Goal: Information Seeking & Learning: Learn about a topic

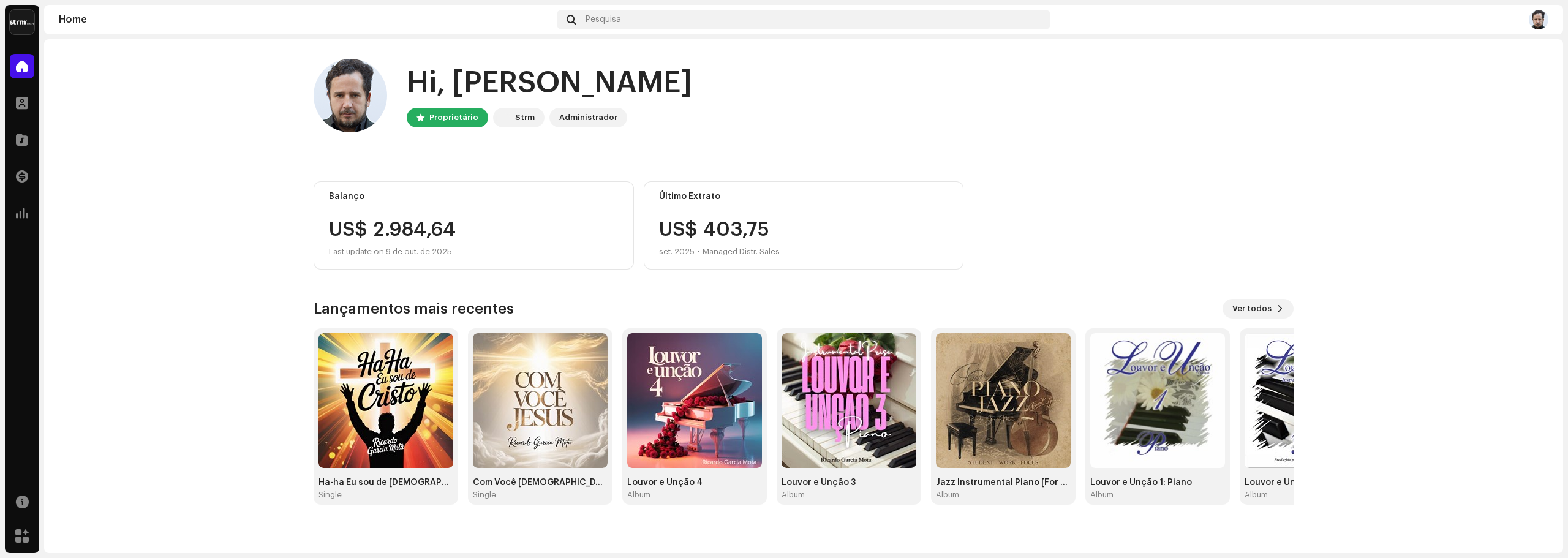
click at [816, 293] on div "Hi, [PERSON_NAME] Proprietário Strm Administrador Balanço US$ 2.984,64 Last upd…" at bounding box center [803, 281] width 980 height 485
click at [1172, 392] on img at bounding box center [1157, 401] width 134 height 135
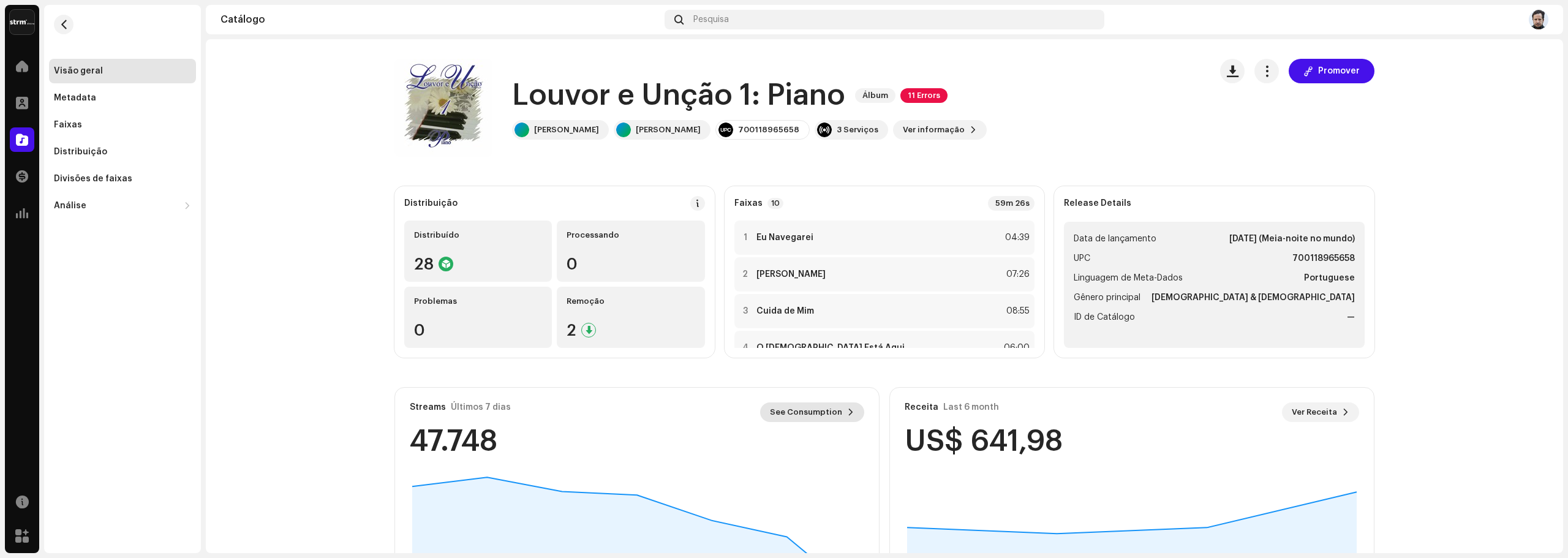
click at [793, 406] on span "See Consumption" at bounding box center [806, 412] width 73 height 25
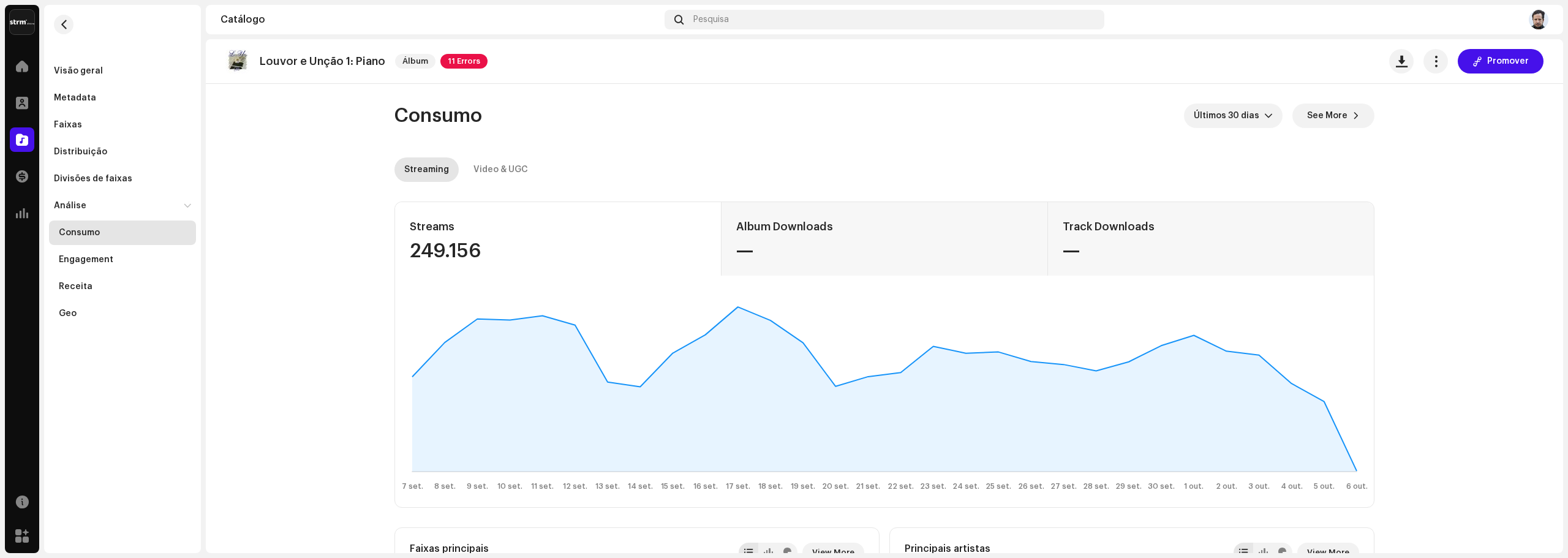
drag, startPoint x: 736, startPoint y: 308, endPoint x: 1414, endPoint y: 372, distance: 681.0
click at [473, 54] on span "11 Errors" at bounding box center [464, 61] width 47 height 15
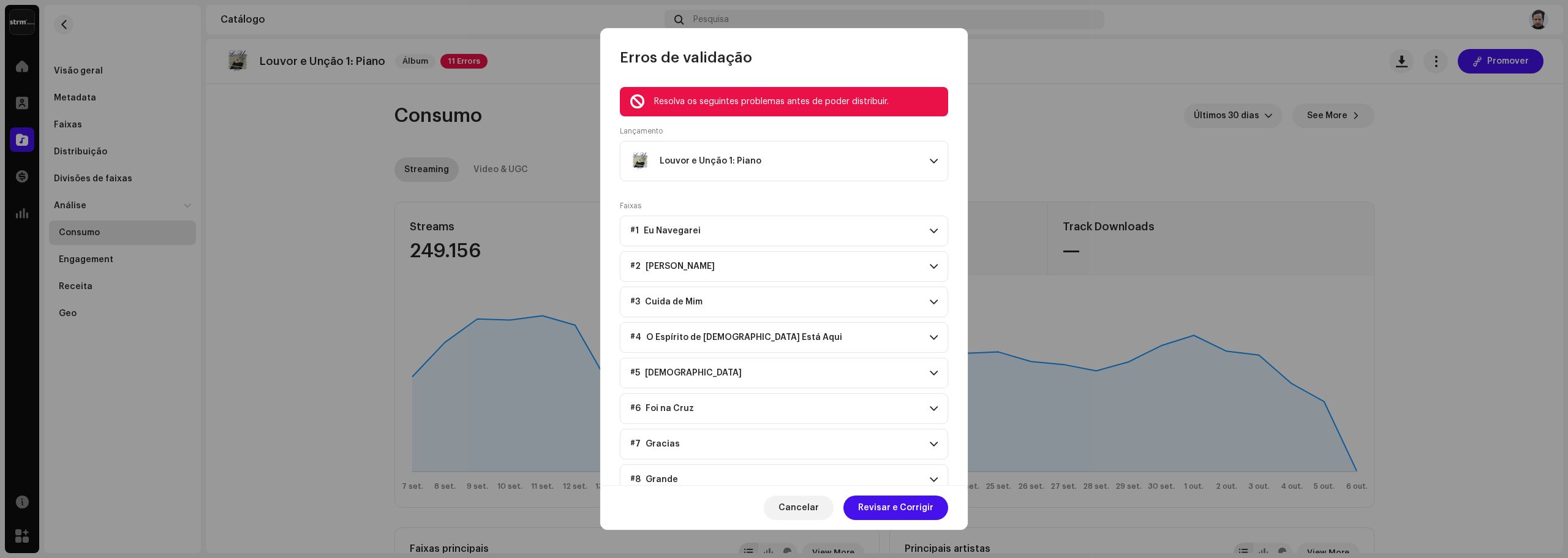
click at [930, 234] on span at bounding box center [933, 231] width 8 height 10
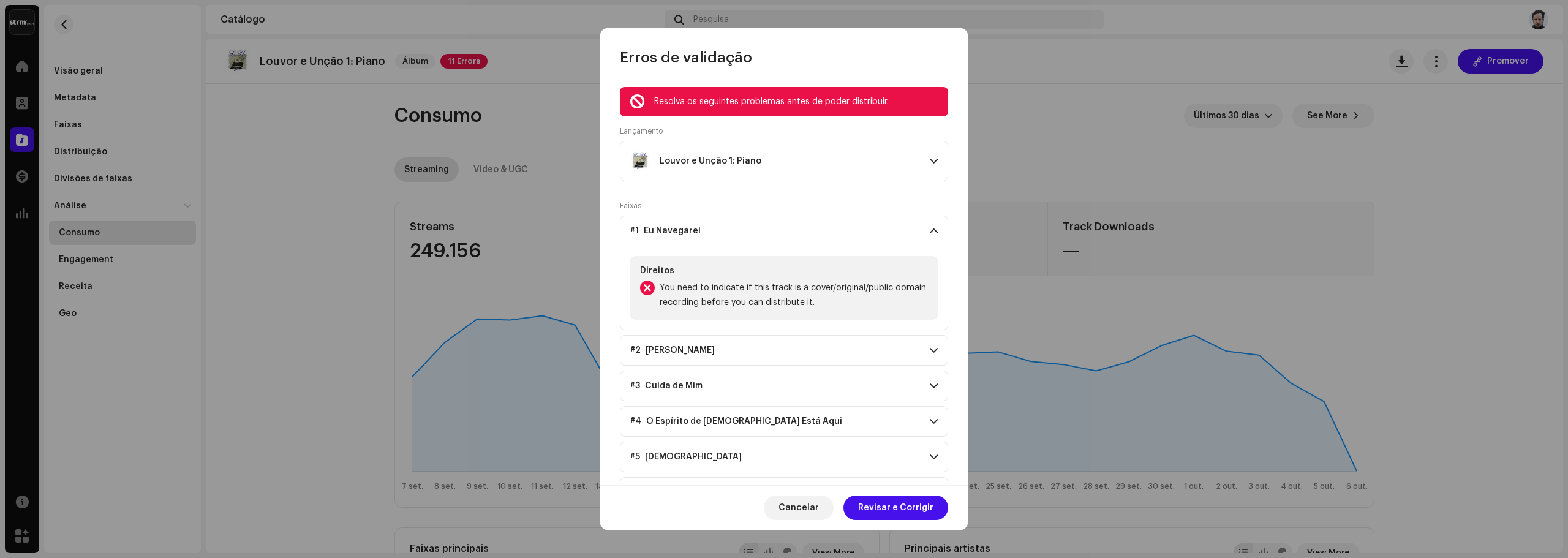
click at [930, 234] on span at bounding box center [933, 231] width 8 height 10
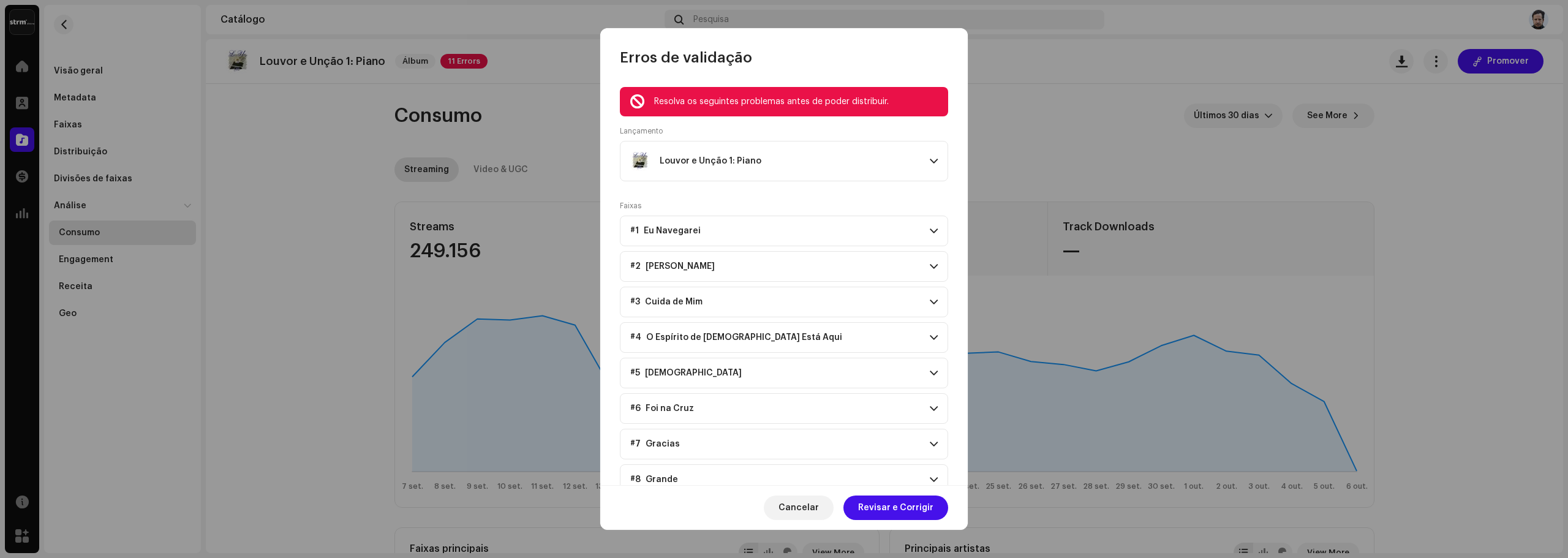
click at [930, 264] on span at bounding box center [933, 267] width 8 height 10
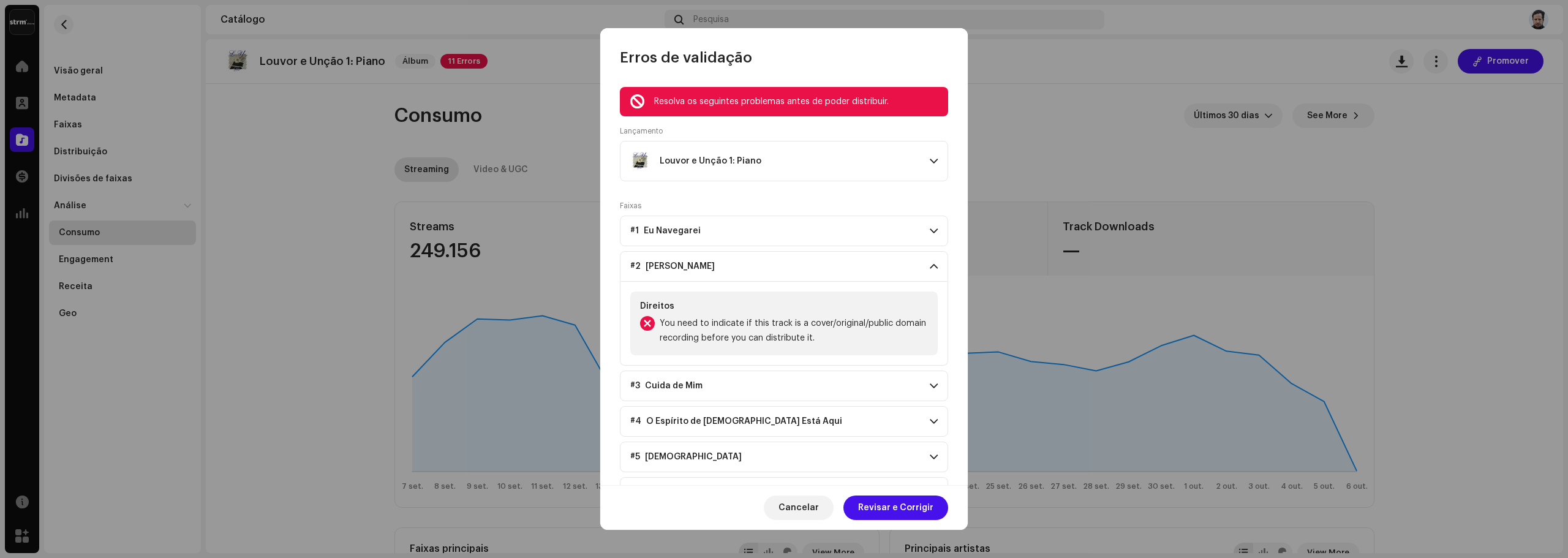
click at [930, 264] on span at bounding box center [933, 267] width 8 height 10
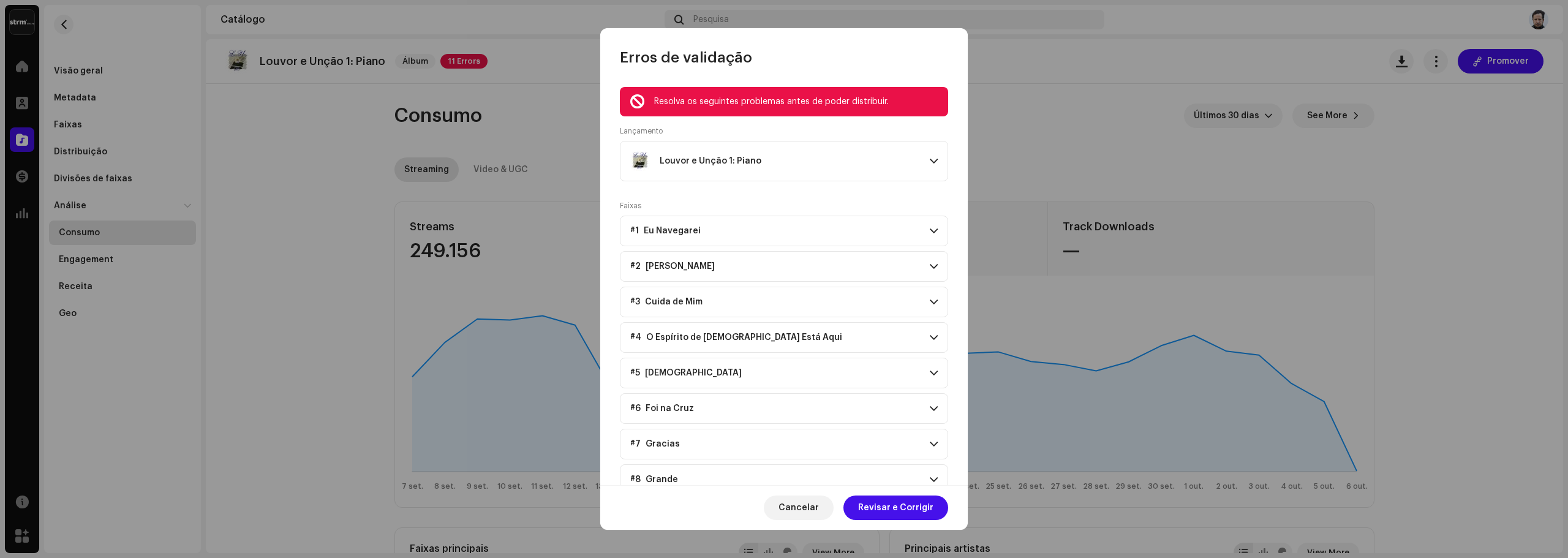
click at [923, 286] on p-accordion-header "#3 Cuida de Mim" at bounding box center [784, 301] width 328 height 30
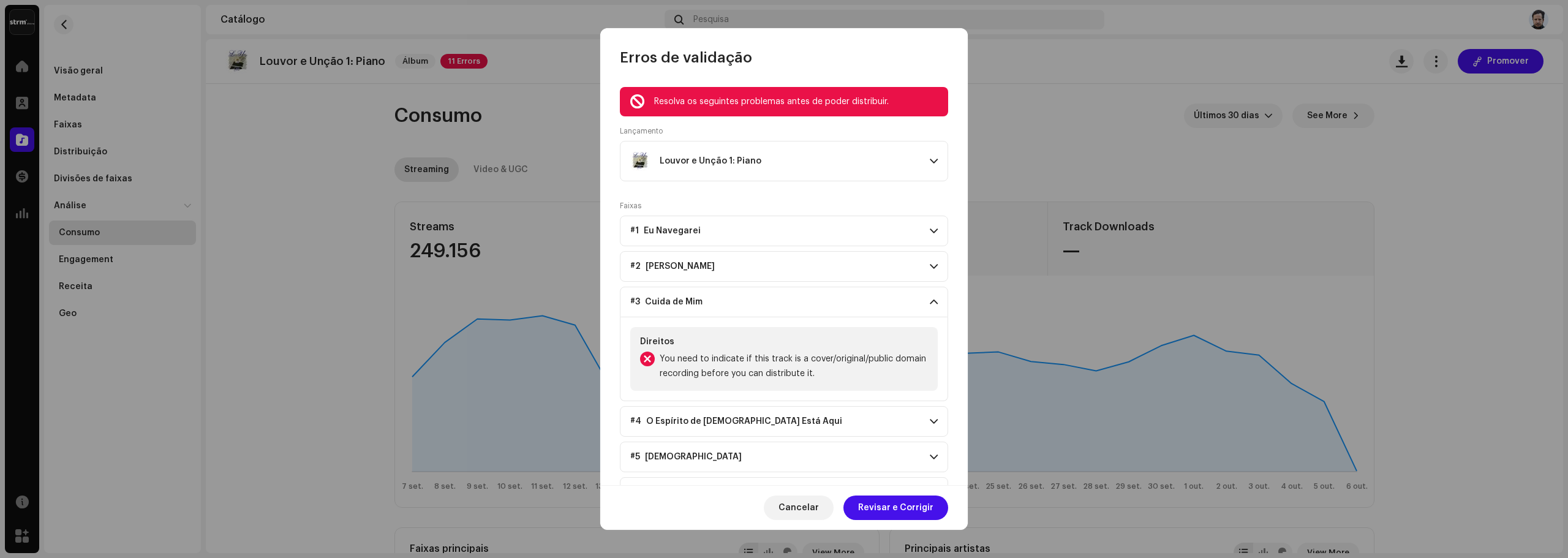
click at [923, 286] on p-accordion-header "#3 Cuida de Mim" at bounding box center [784, 301] width 328 height 30
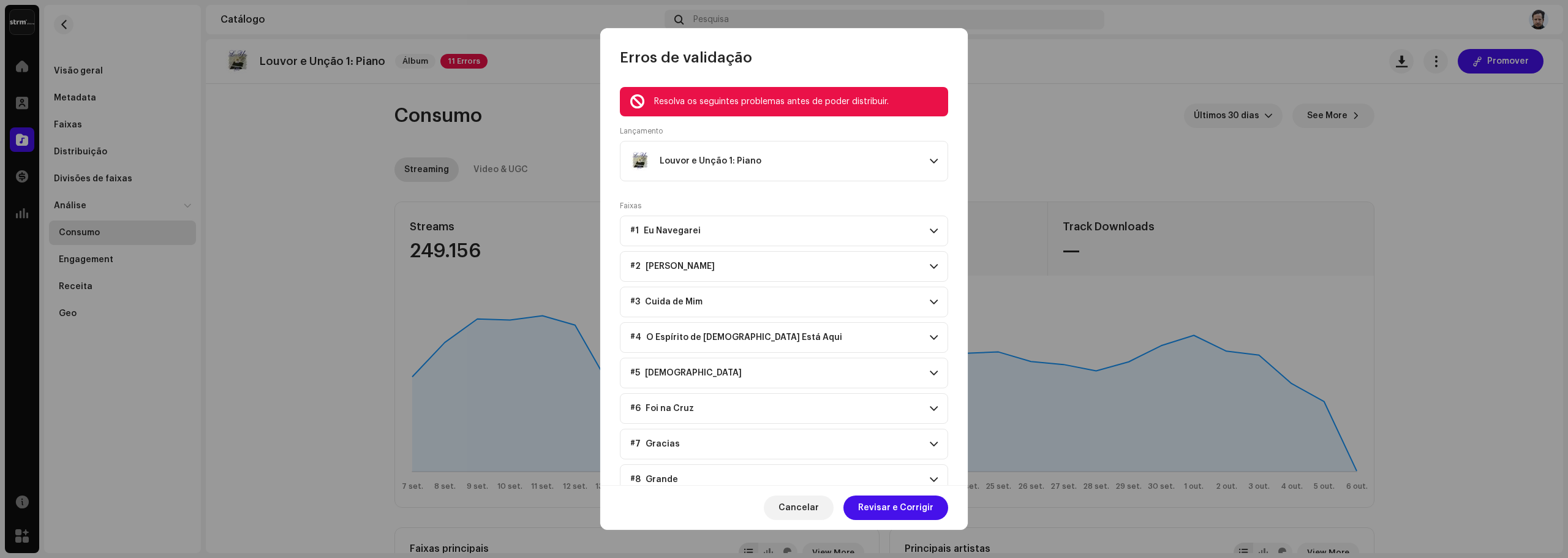
click at [936, 348] on p-accordion-header "#4 O Espírito de [DEMOGRAPHIC_DATA] Está Aqui" at bounding box center [784, 337] width 328 height 30
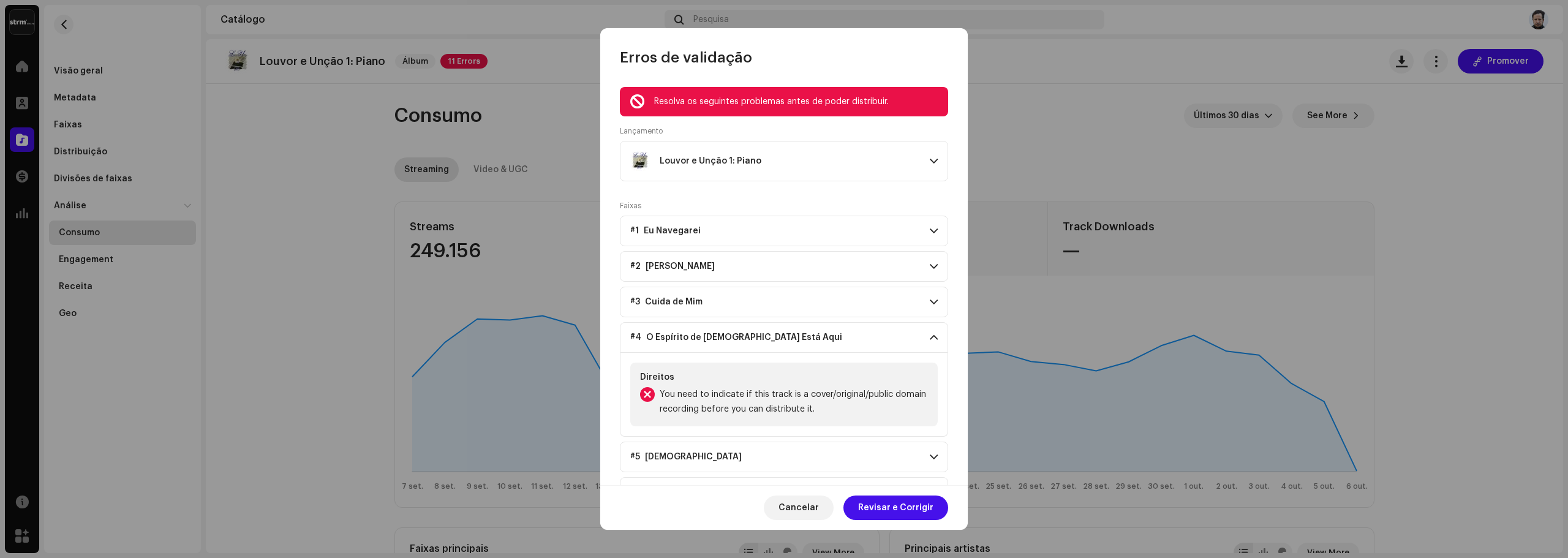
click at [936, 348] on p-accordion-header "#4 O Espírito de [DEMOGRAPHIC_DATA] Está Aqui" at bounding box center [784, 337] width 328 height 30
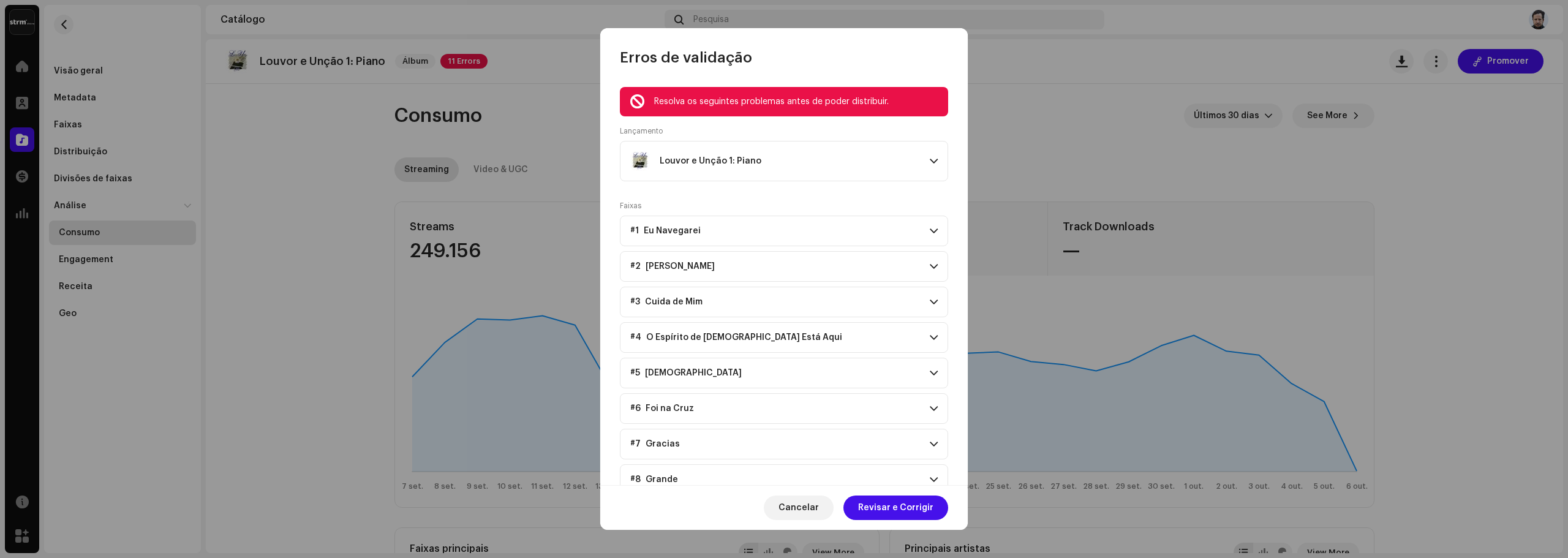
click at [932, 371] on span at bounding box center [933, 373] width 8 height 10
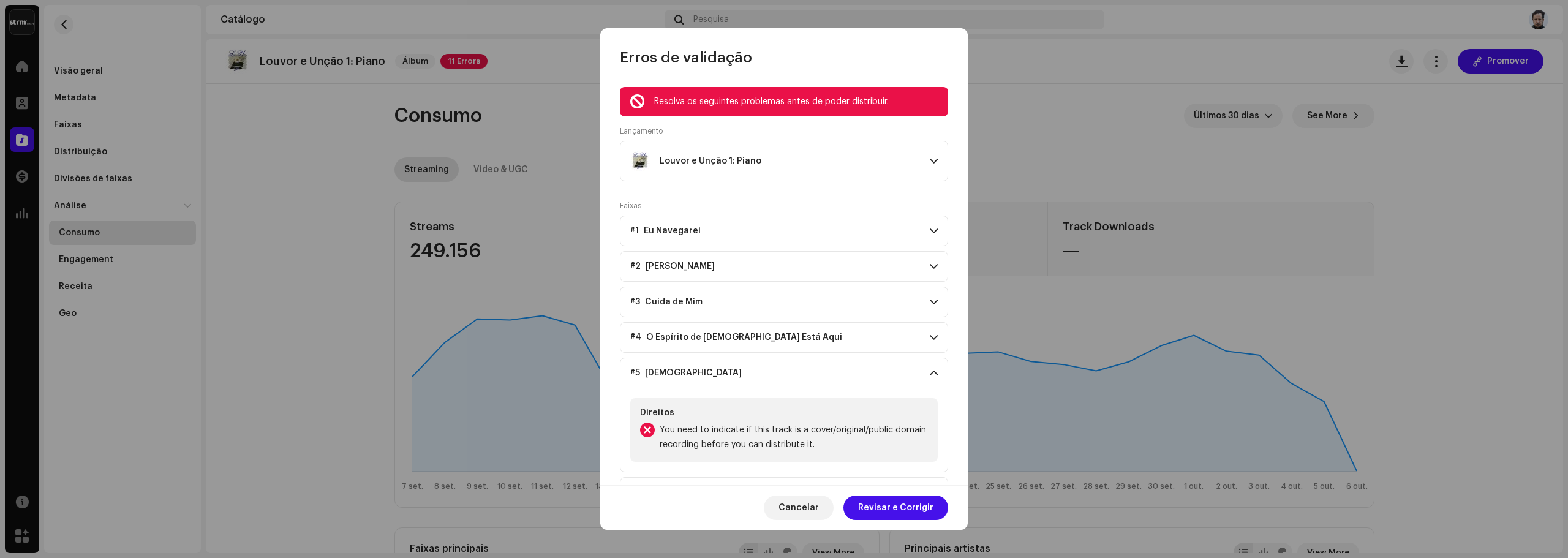
click at [932, 371] on span at bounding box center [933, 373] width 8 height 10
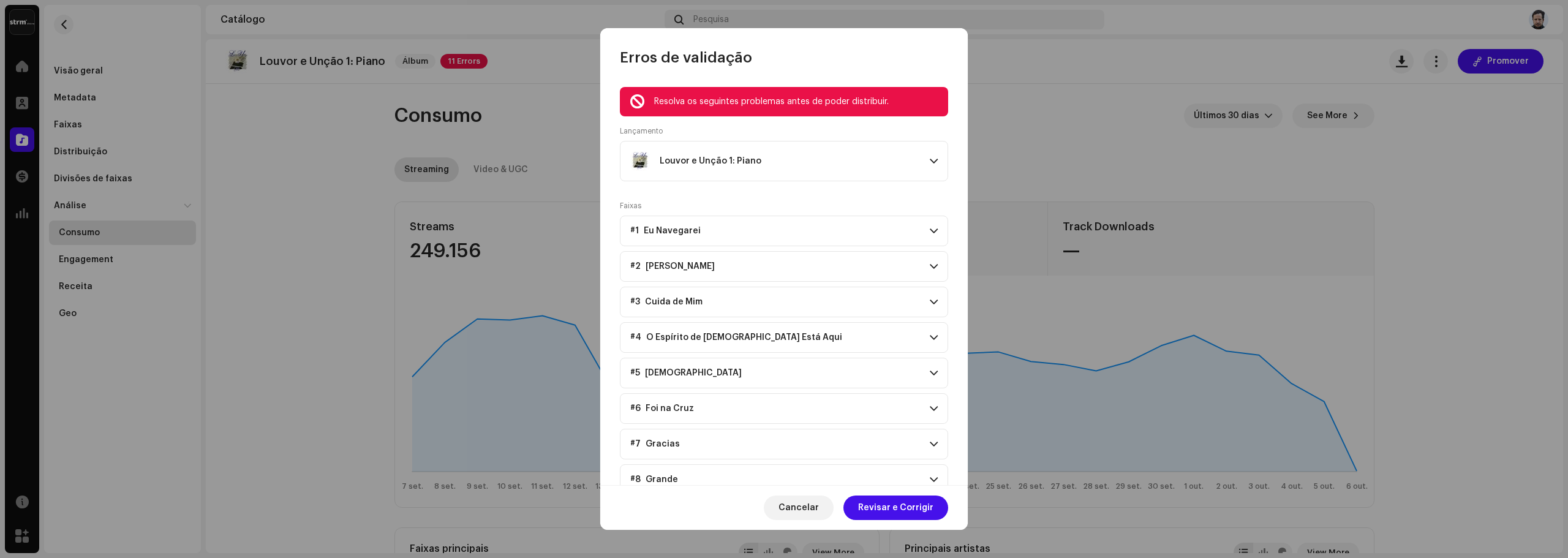
click at [928, 396] on p-accordion-header "#6 Foi na Cruz" at bounding box center [784, 408] width 328 height 30
click at [925, 397] on p-accordion-header "#6 Foi na Cruz" at bounding box center [784, 408] width 328 height 30
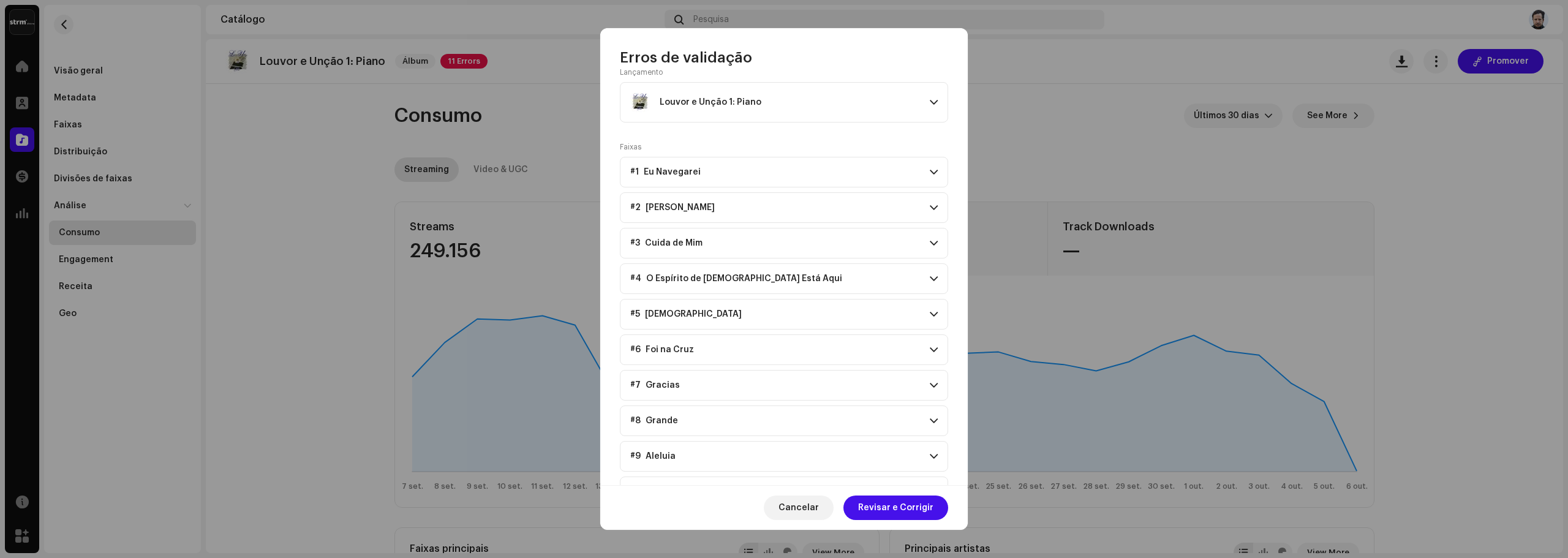
scroll to position [105, 0]
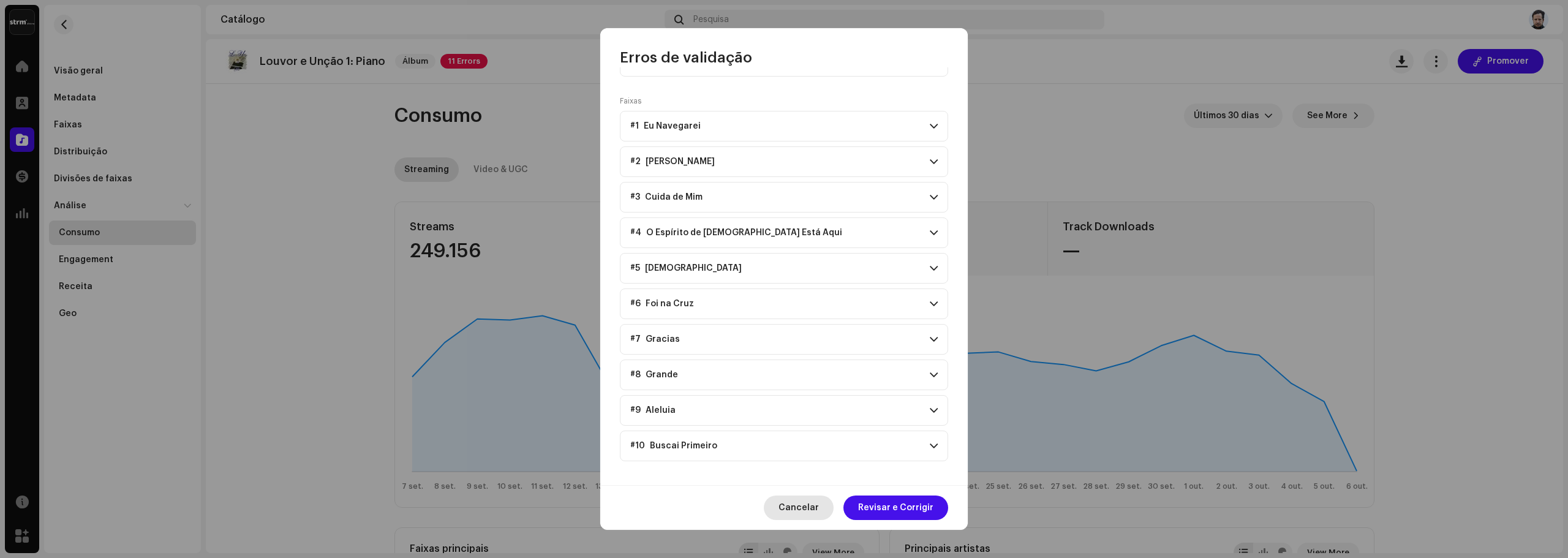
click at [796, 505] on span "Cancelar" at bounding box center [798, 508] width 40 height 25
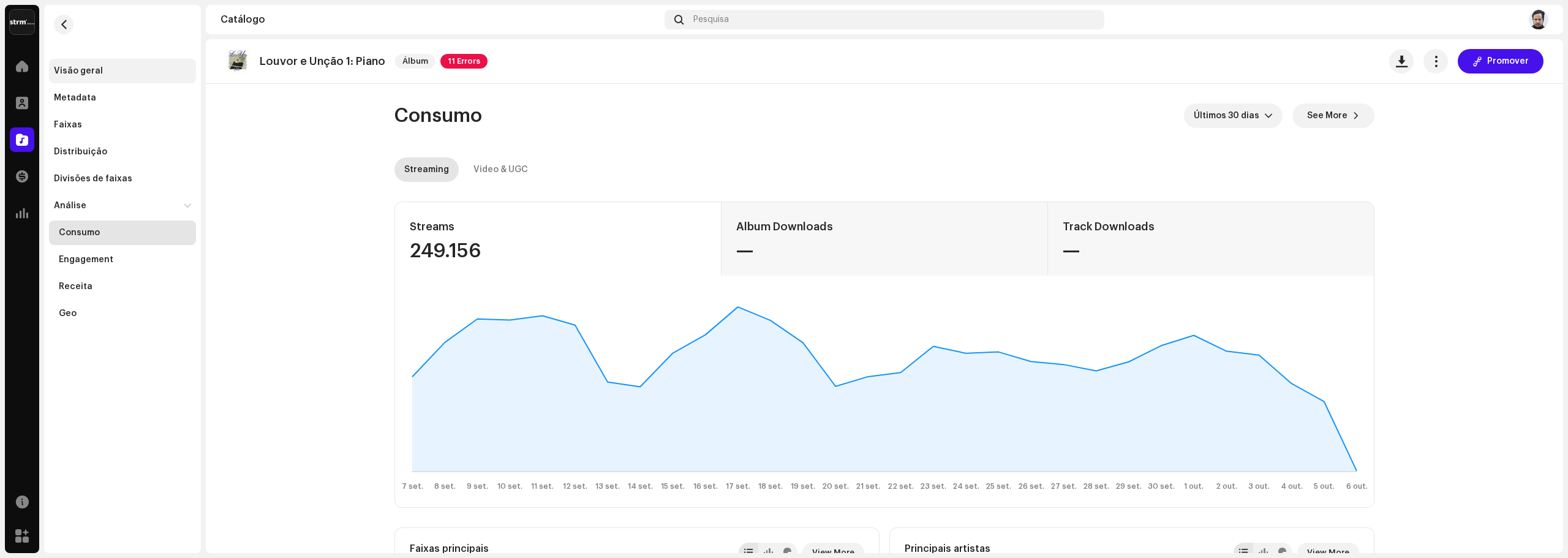
click at [94, 71] on div "Visão geral" at bounding box center [78, 71] width 49 height 10
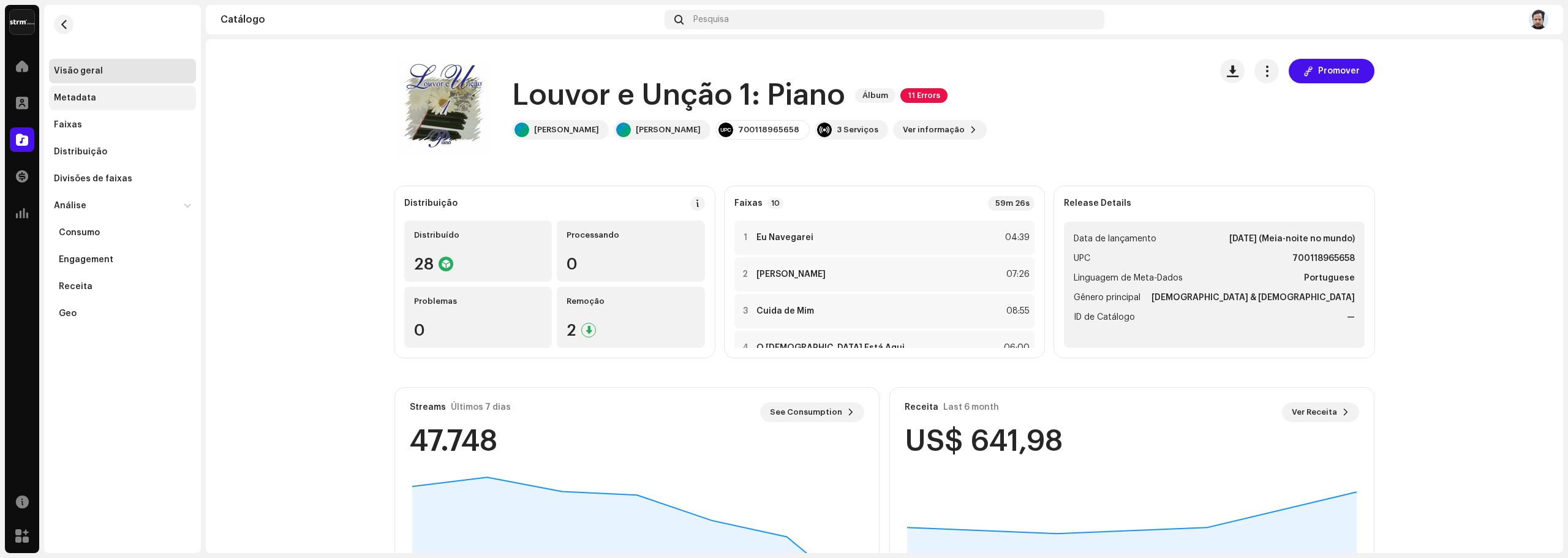
click at [90, 100] on div "Metadata" at bounding box center [75, 98] width 42 height 10
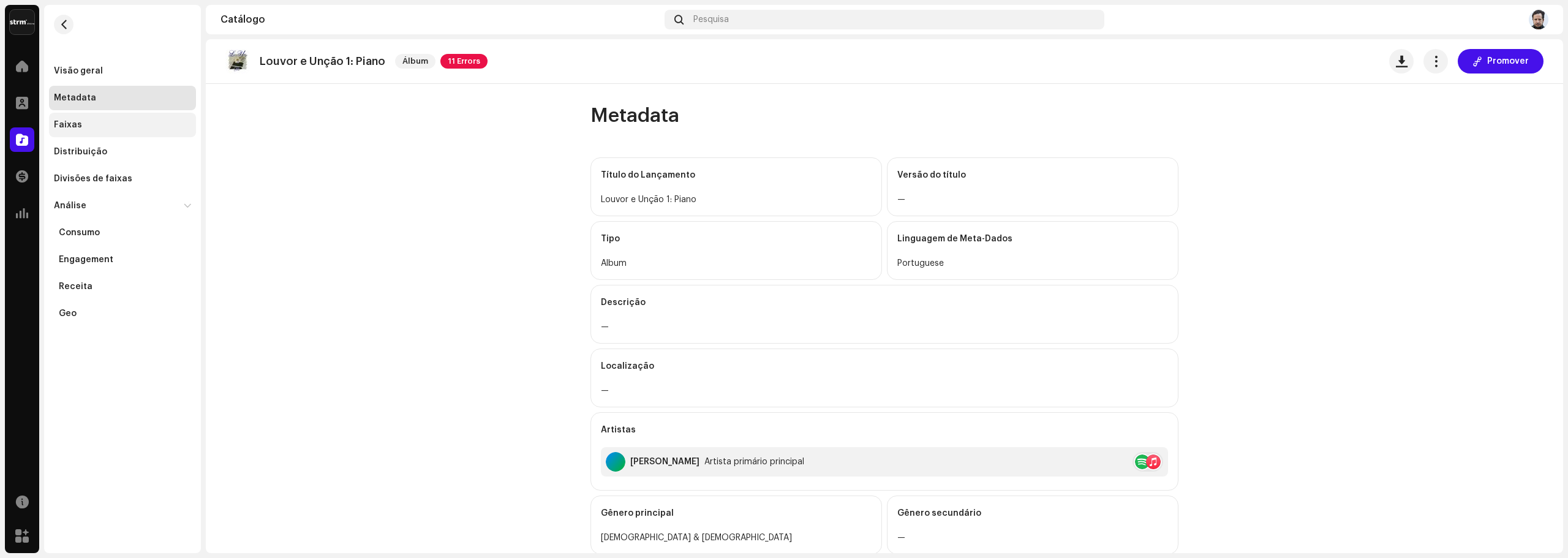
click at [86, 113] on div "Faixas" at bounding box center [122, 125] width 147 height 25
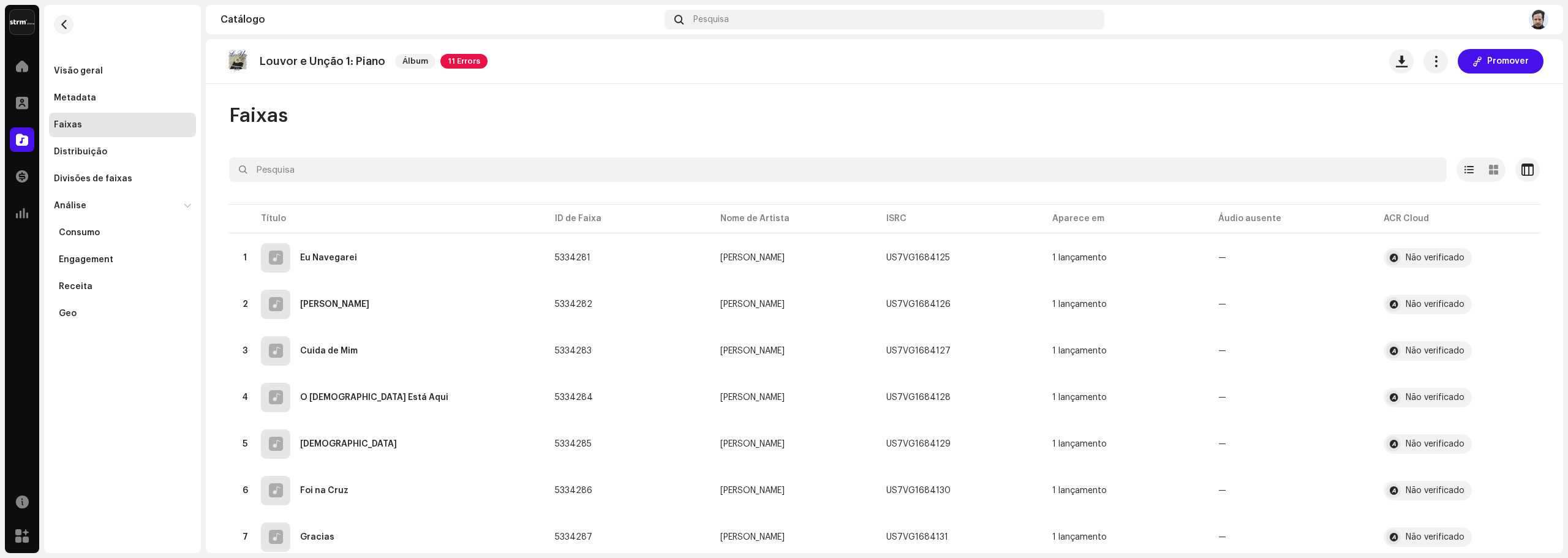
click at [77, 130] on div "Faixas" at bounding box center [122, 125] width 147 height 25
click at [1388, 255] on div at bounding box center [1393, 258] width 15 height 15
click at [1412, 255] on div "Não verificado" at bounding box center [1435, 258] width 59 height 9
click at [1524, 258] on button "button" at bounding box center [1520, 258] width 20 height 20
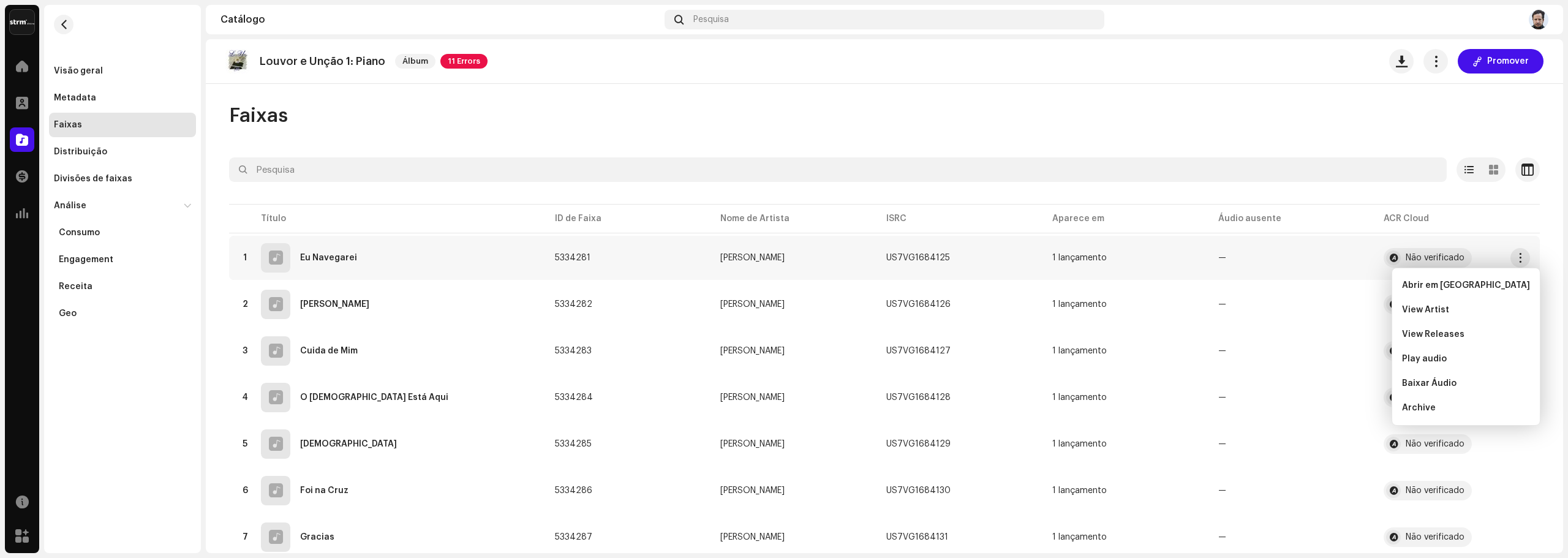
click at [1456, 222] on table "Título ID de Faixa Nome de Artista ISRC Aparece em Áudio ausente ACR Cloud 1 Eu…" at bounding box center [884, 451] width 1311 height 500
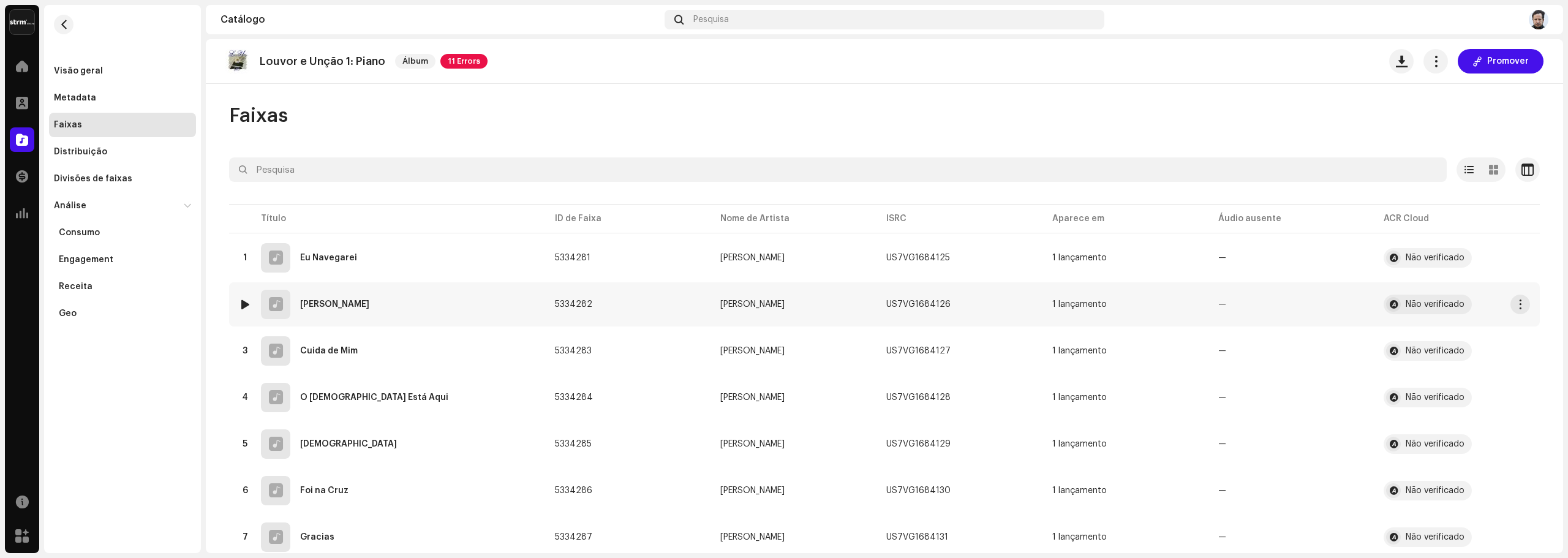
click at [322, 311] on div "2 [PERSON_NAME]" at bounding box center [387, 304] width 296 height 29
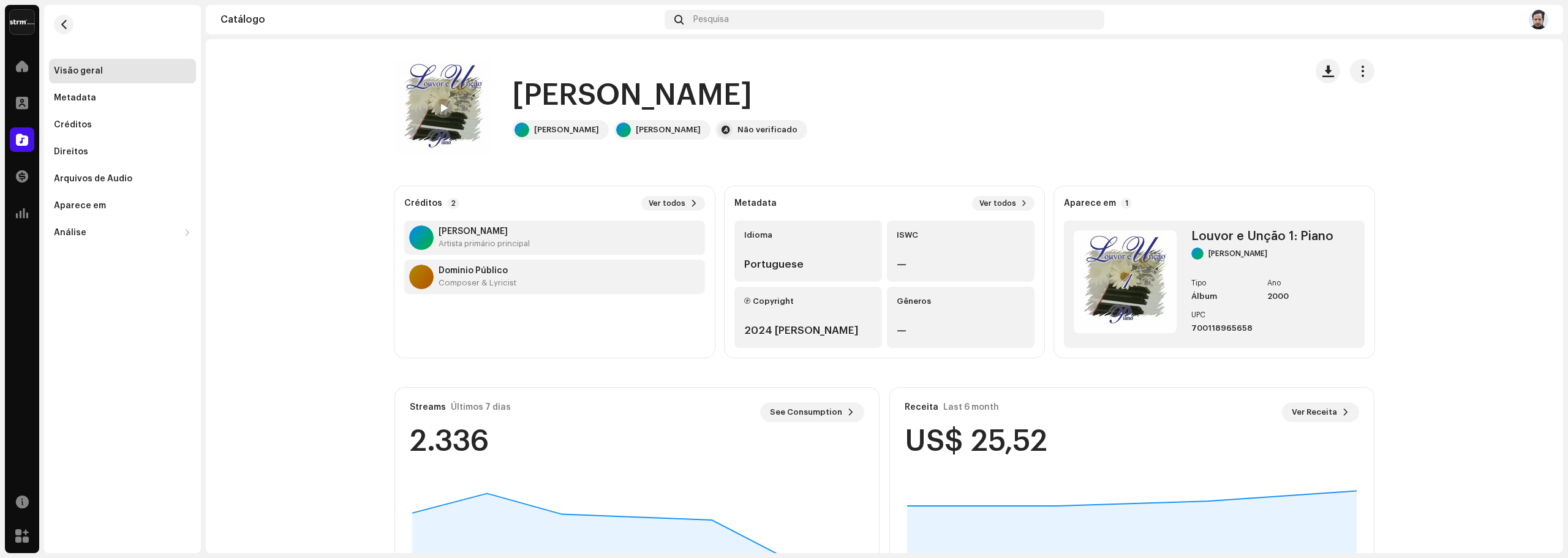
click at [412, 274] on div at bounding box center [421, 277] width 25 height 25
click at [94, 92] on div "Metadata" at bounding box center [122, 98] width 147 height 25
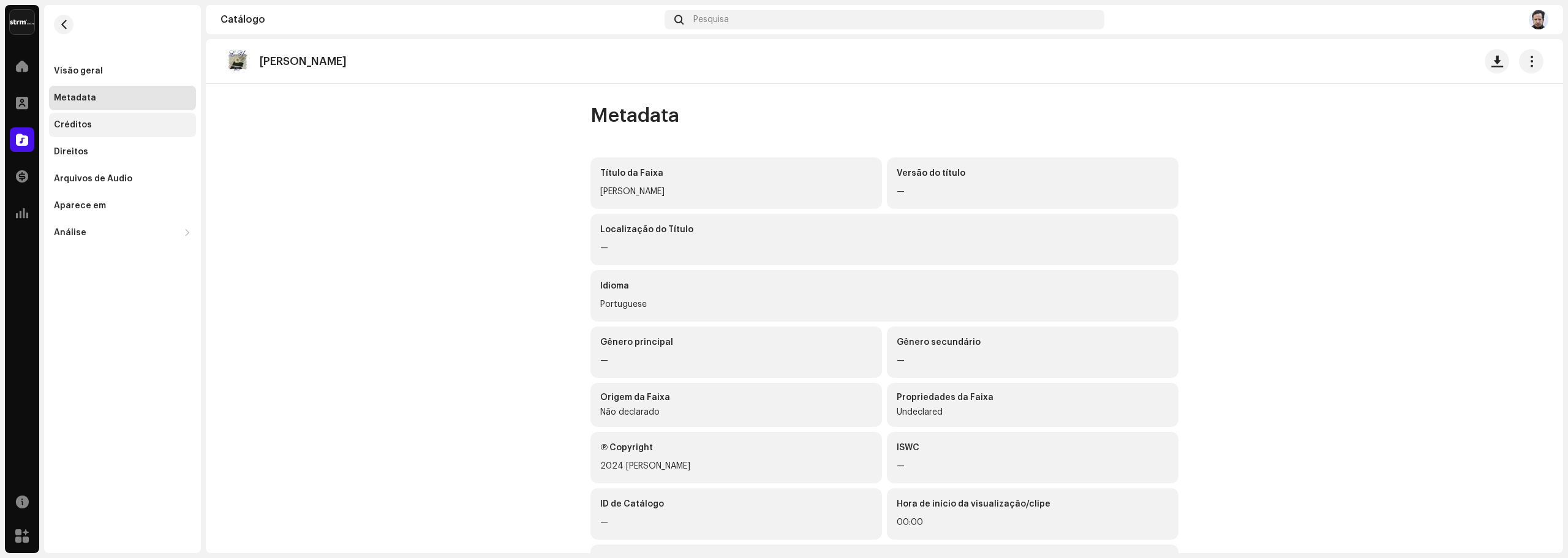
click at [85, 131] on div "Créditos" at bounding box center [122, 125] width 147 height 25
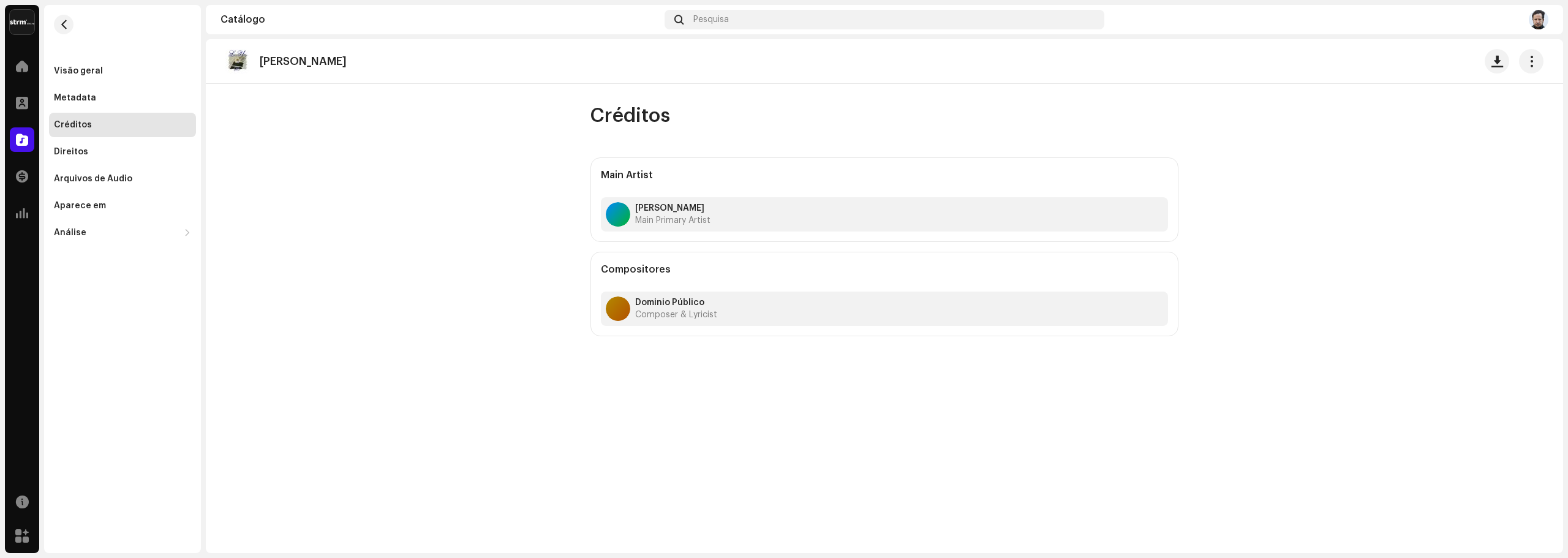
click at [90, 117] on div "Créditos" at bounding box center [122, 125] width 147 height 25
click at [99, 103] on div "Metadata" at bounding box center [122, 98] width 147 height 25
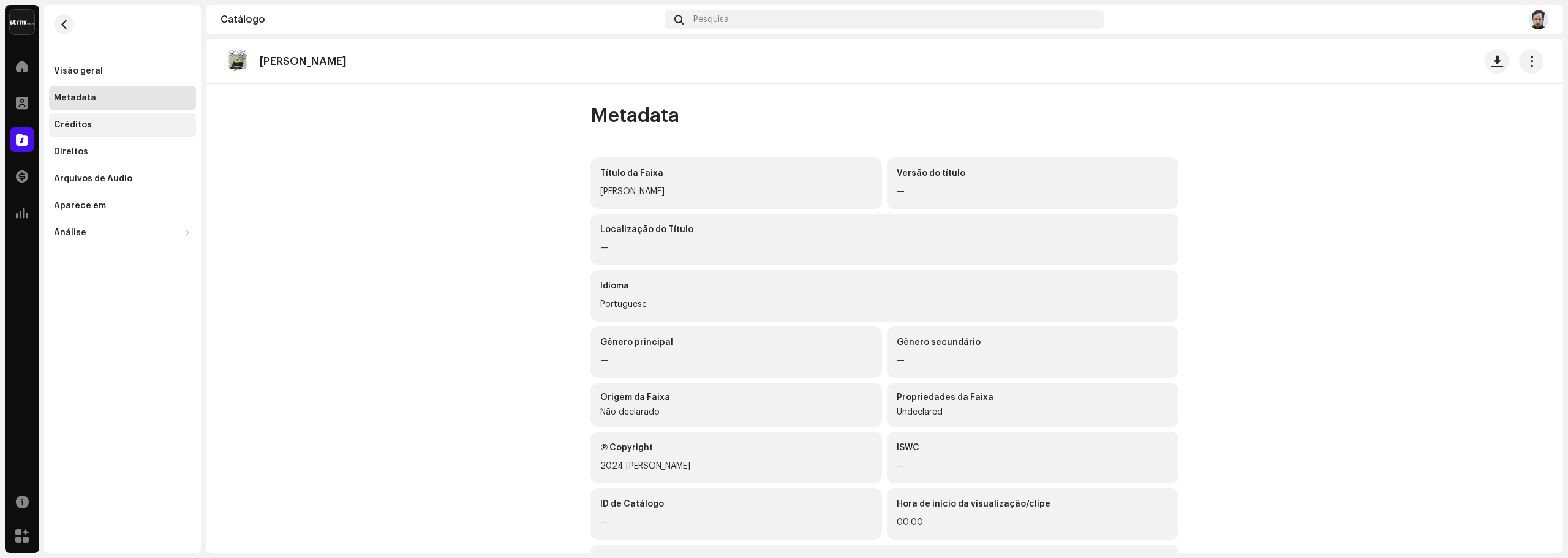
click at [90, 118] on div "Créditos" at bounding box center [122, 125] width 147 height 25
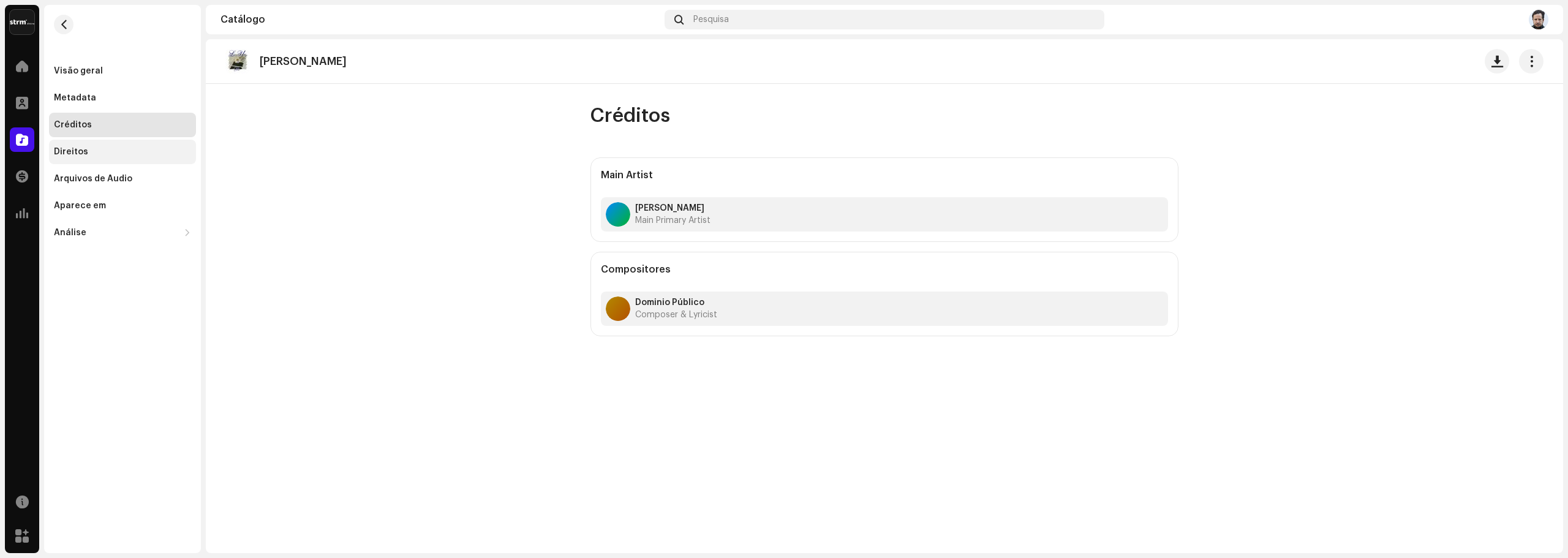
click at [77, 149] on div "Direitos" at bounding box center [71, 152] width 34 height 10
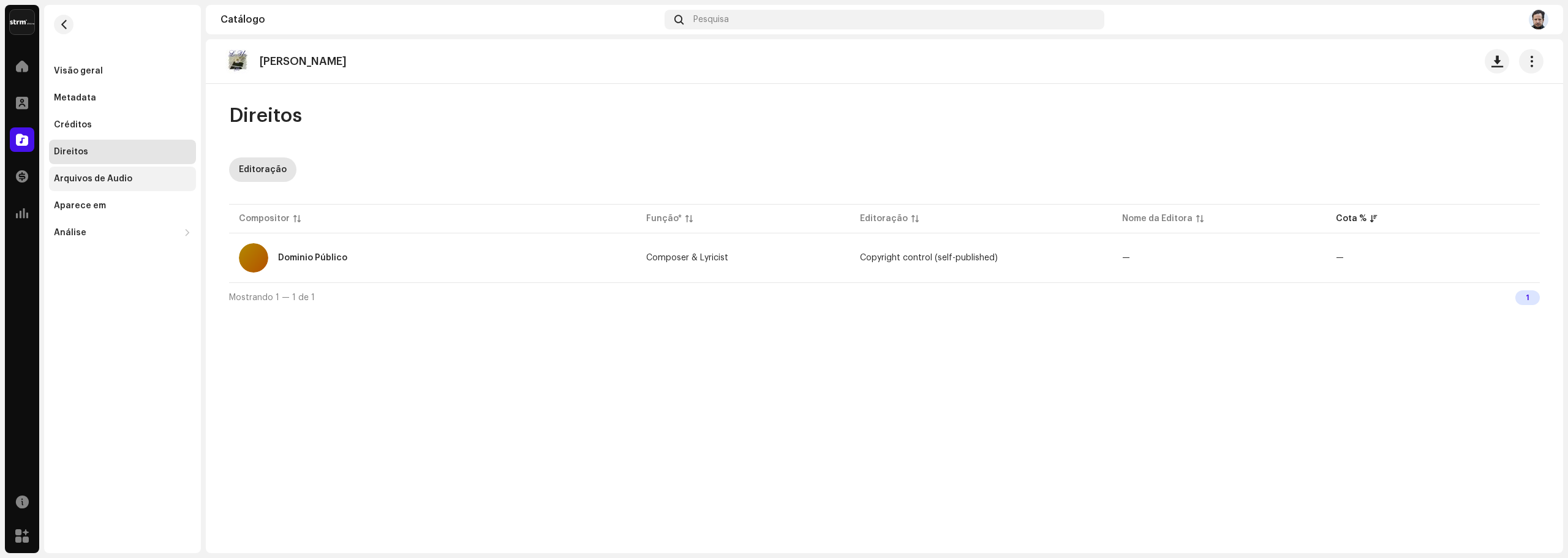
click at [84, 169] on div "Arquivos de Áudio" at bounding box center [122, 179] width 147 height 25
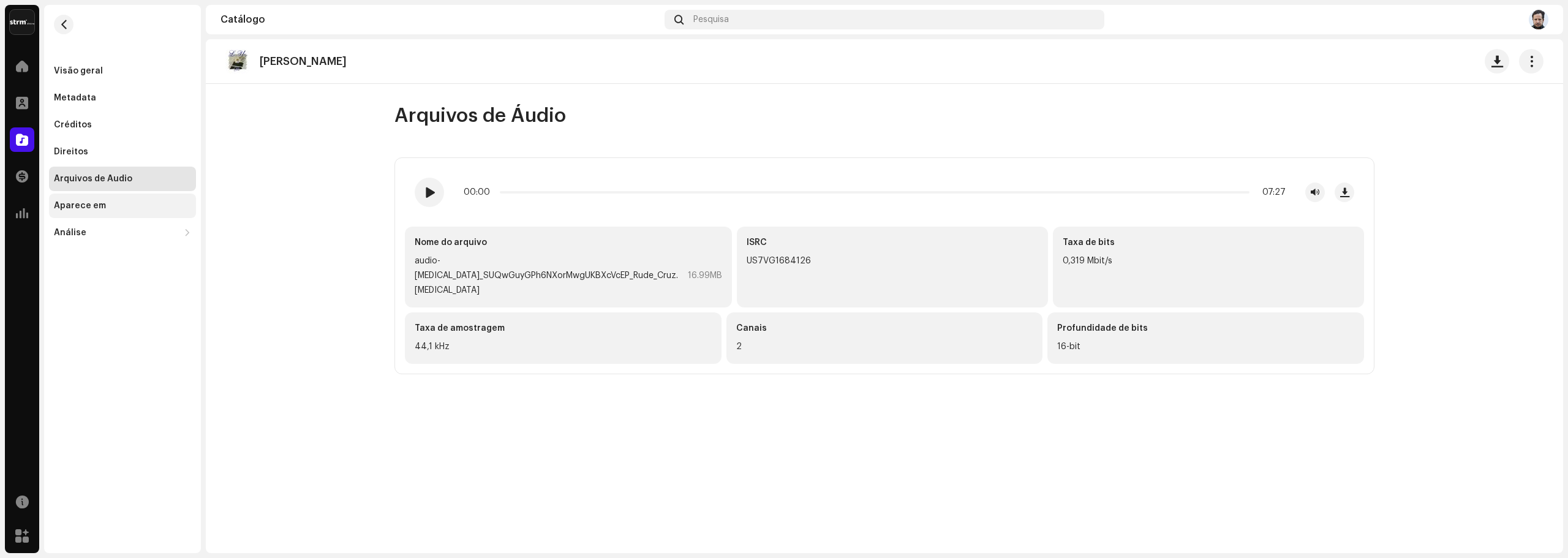
click at [83, 207] on div "Aparece em" at bounding box center [80, 206] width 52 height 10
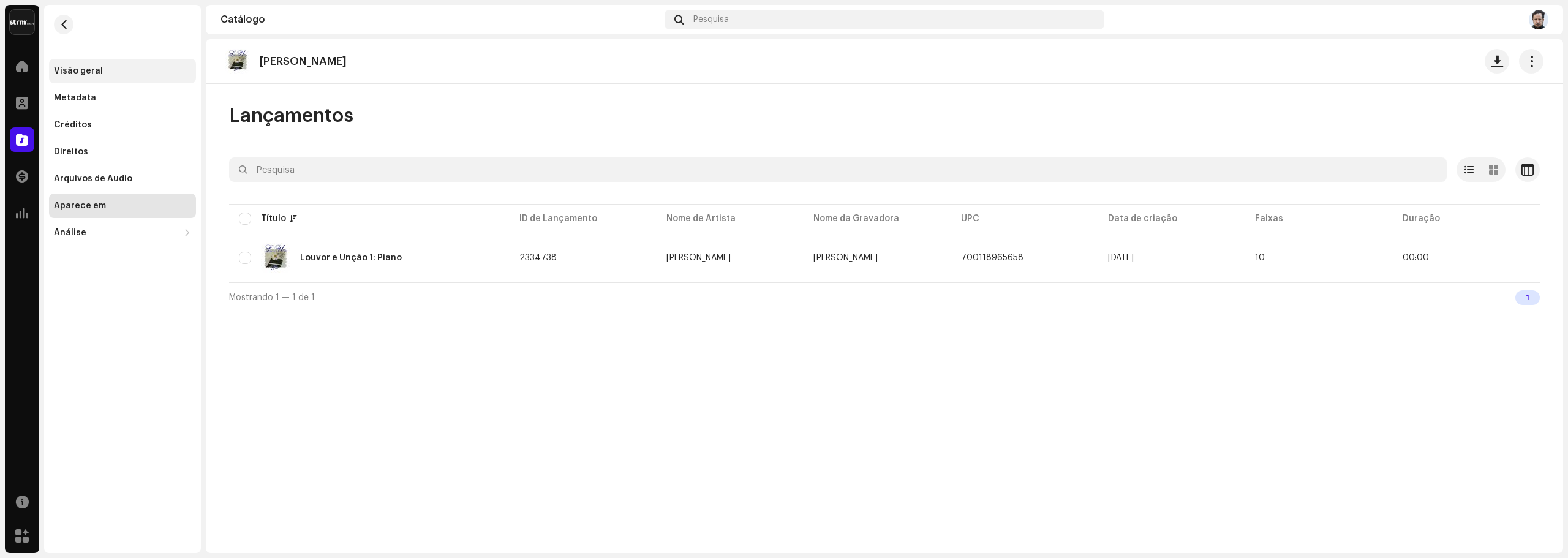
drag, startPoint x: 71, startPoint y: 74, endPoint x: 63, endPoint y: 74, distance: 8.0
click at [68, 75] on div "Visão geral" at bounding box center [78, 71] width 49 height 10
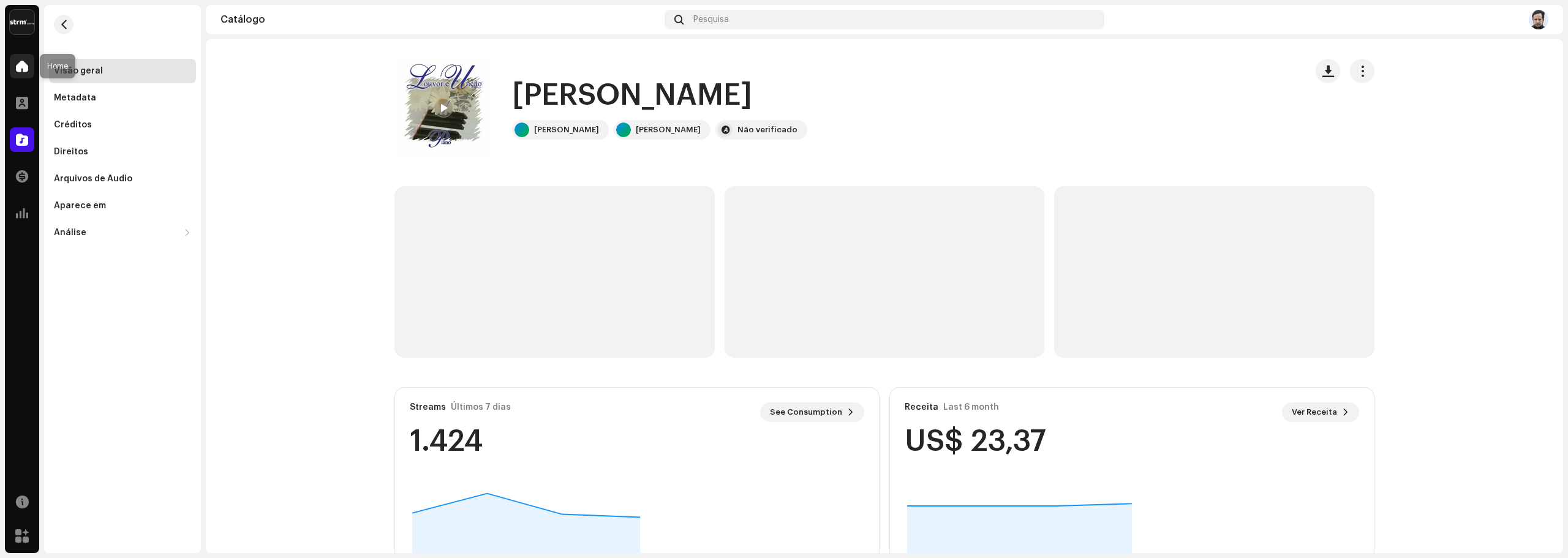
click at [27, 67] on span at bounding box center [22, 66] width 12 height 10
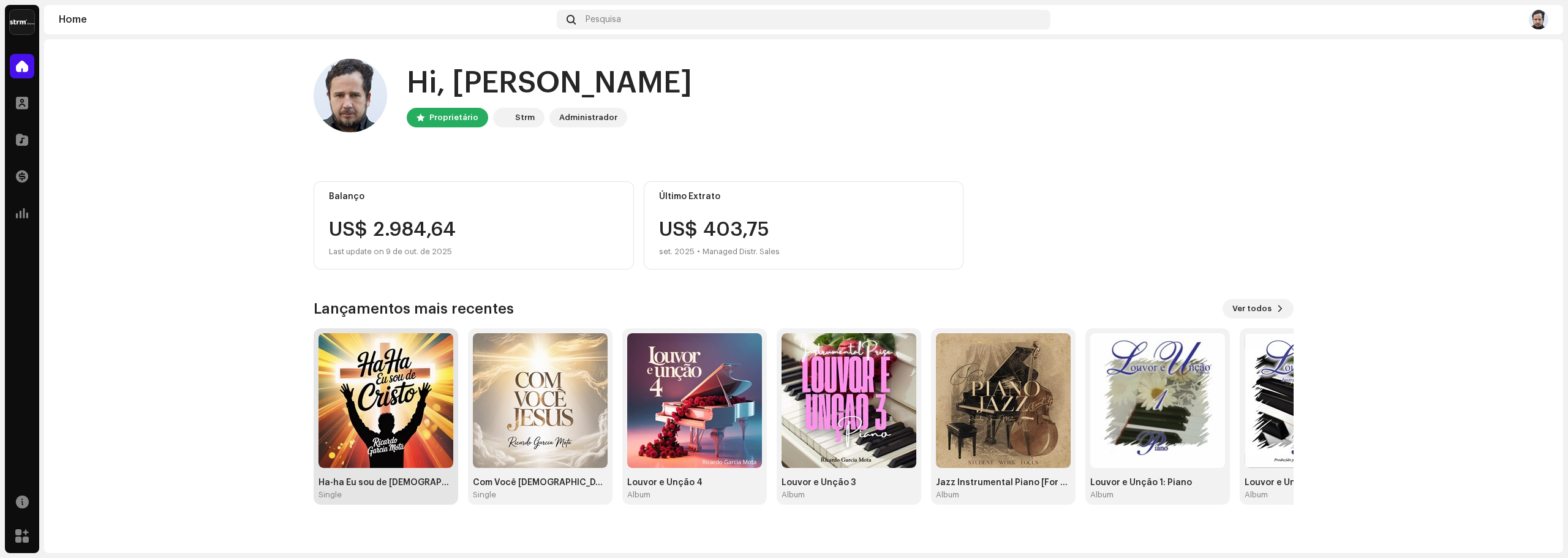
click at [394, 404] on img at bounding box center [385, 401] width 134 height 135
click at [397, 397] on img at bounding box center [385, 401] width 134 height 135
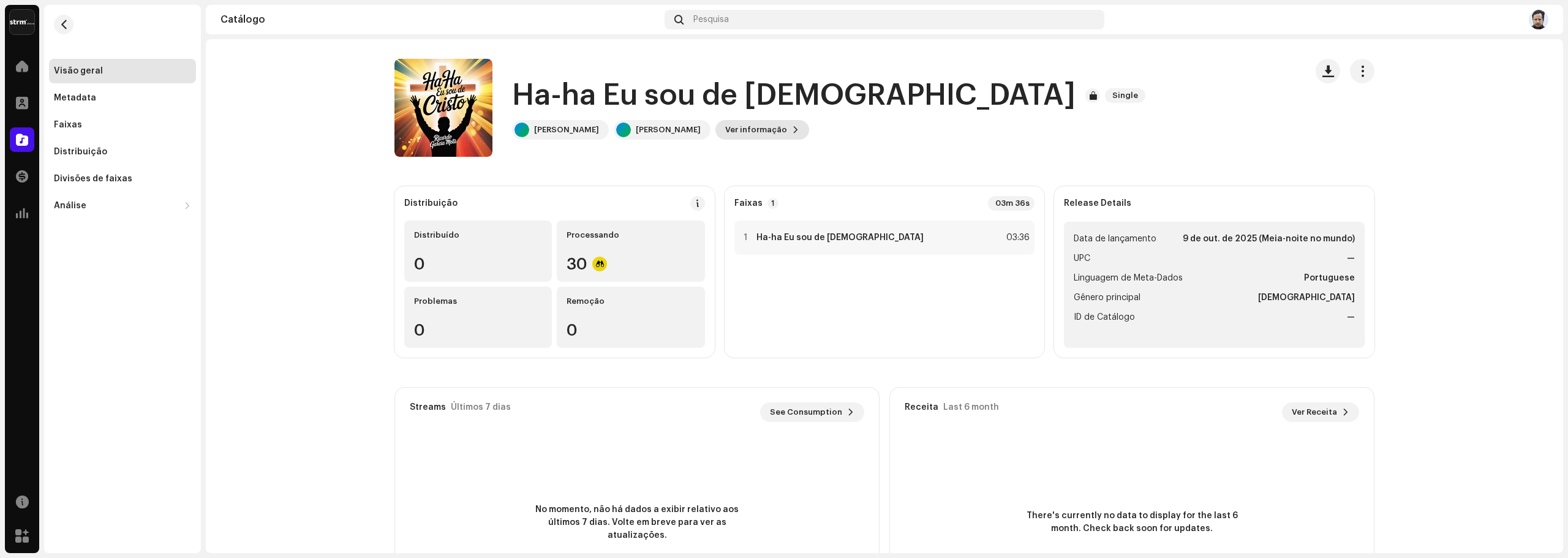
click at [760, 120] on span "Ver informação" at bounding box center [756, 130] width 62 height 25
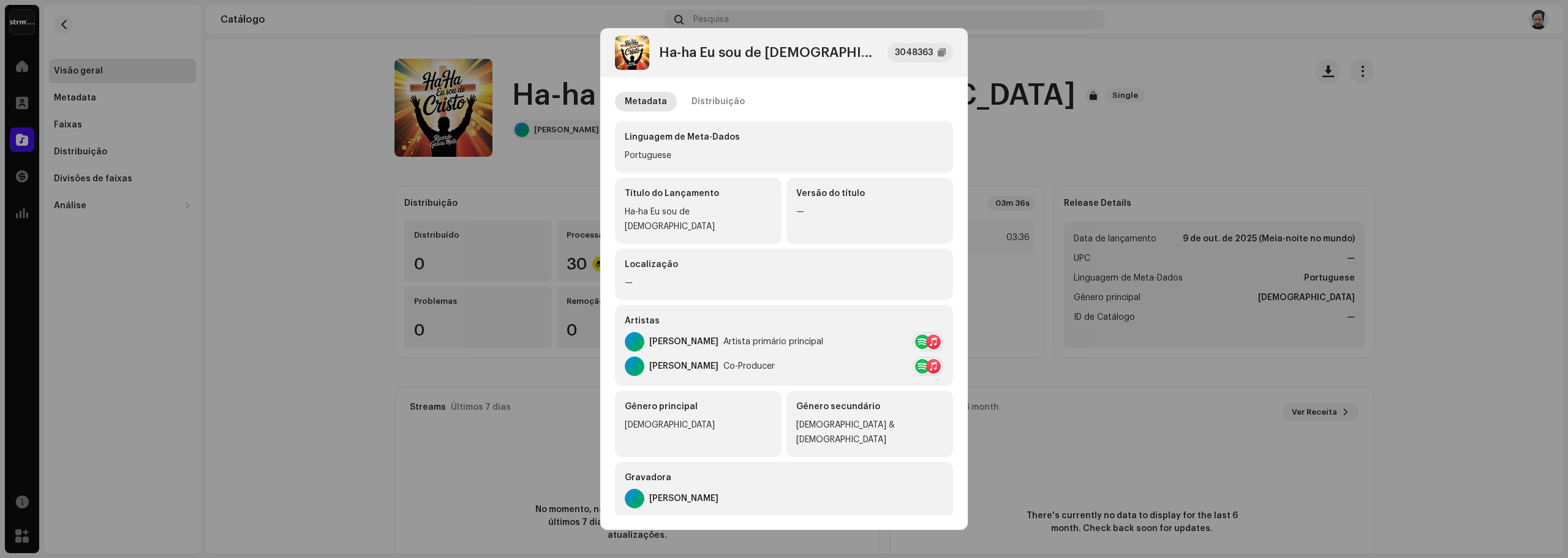
click at [925, 64] on div "Ha-ha Eu sou de Cristo 3048363" at bounding box center [783, 52] width 338 height 34
click at [904, 62] on div "3048363" at bounding box center [920, 53] width 66 height 20
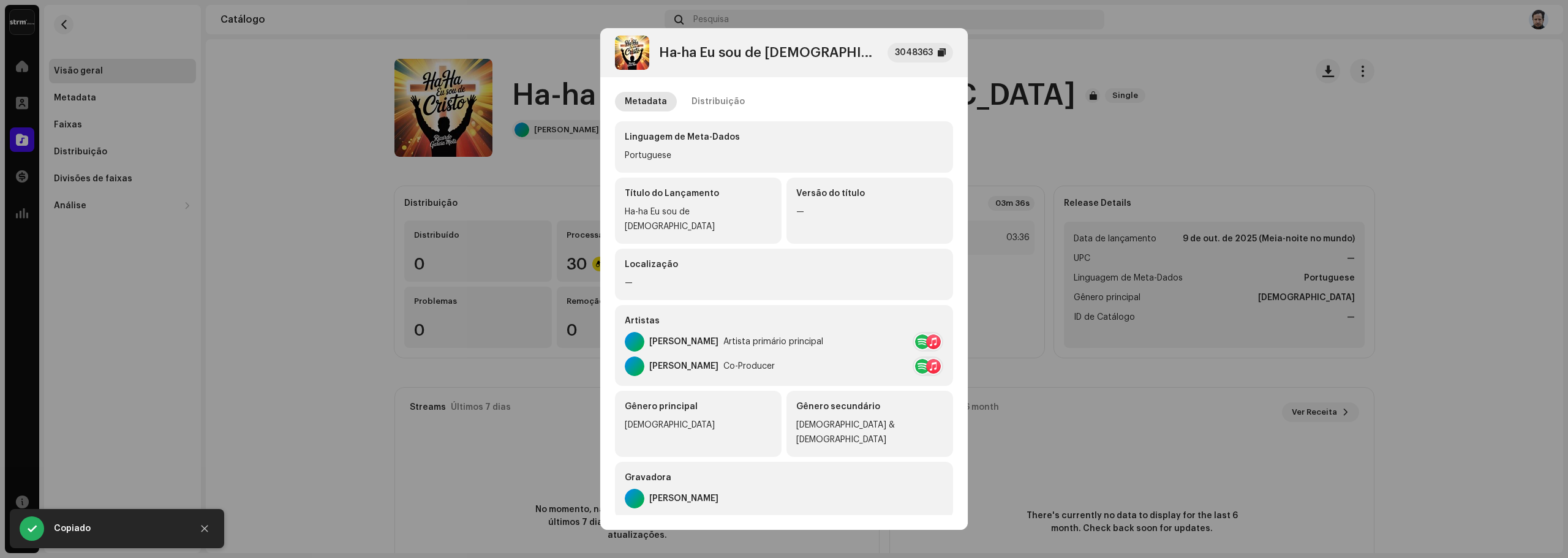
click at [904, 62] on div "3048363" at bounding box center [920, 53] width 66 height 20
copy div "3048363"
click at [917, 55] on div "3048363" at bounding box center [914, 53] width 38 height 15
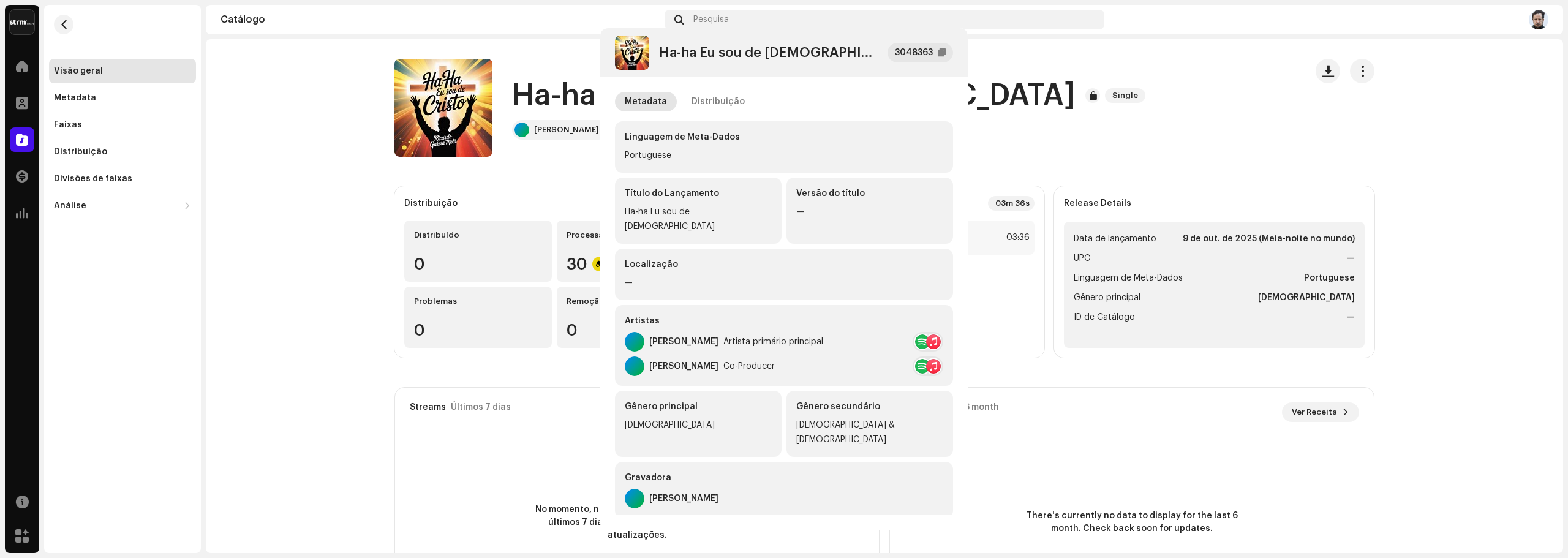
drag, startPoint x: 992, startPoint y: 126, endPoint x: 977, endPoint y: 126, distance: 15.0
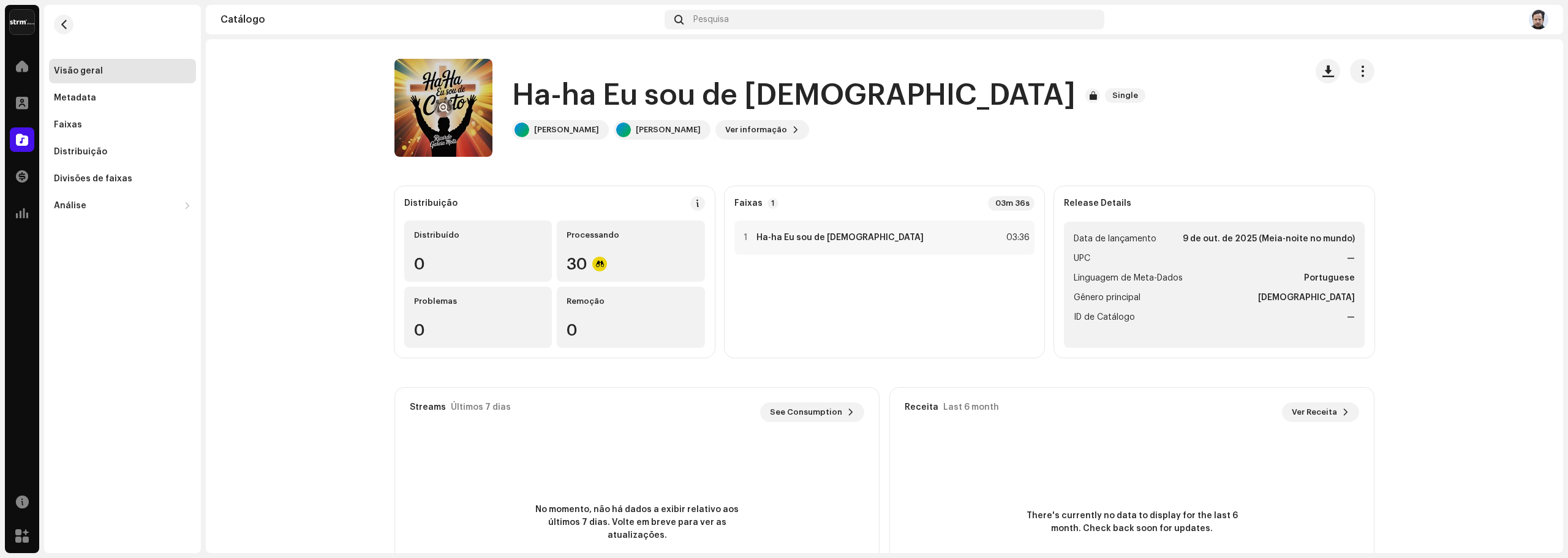
click at [450, 128] on re-a-cover at bounding box center [443, 108] width 98 height 98
click at [443, 102] on button "button" at bounding box center [444, 108] width 20 height 20
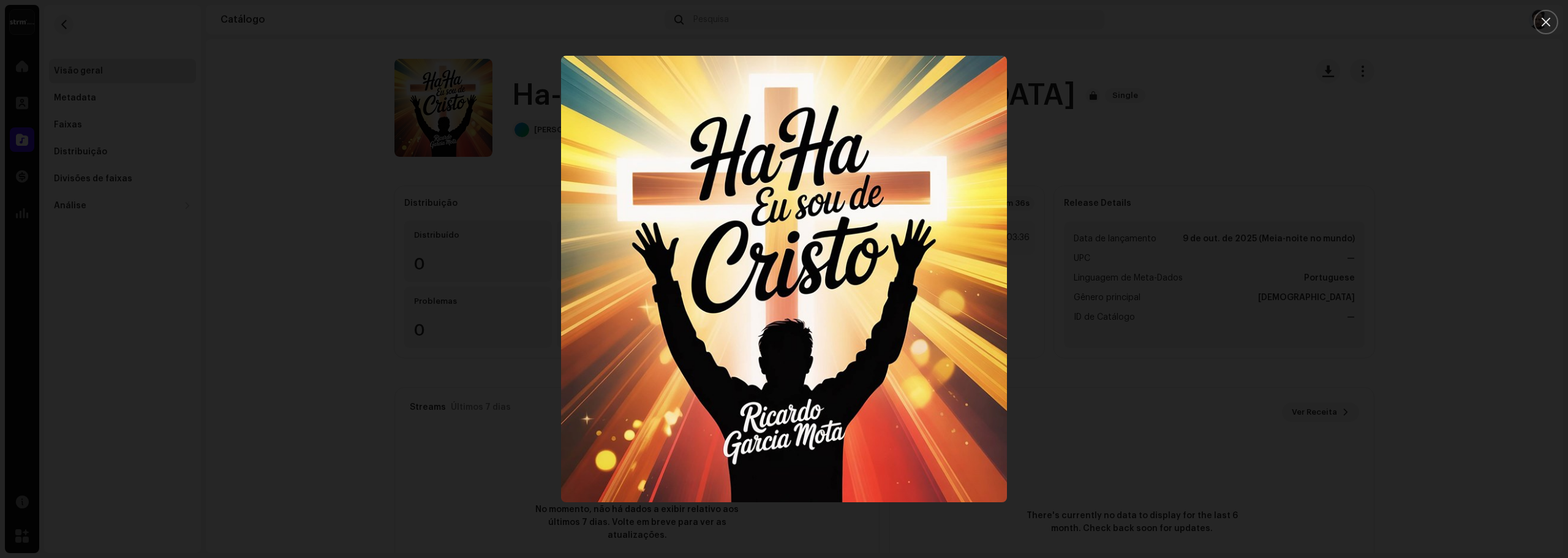
click at [372, 80] on div at bounding box center [784, 279] width 1568 height 558
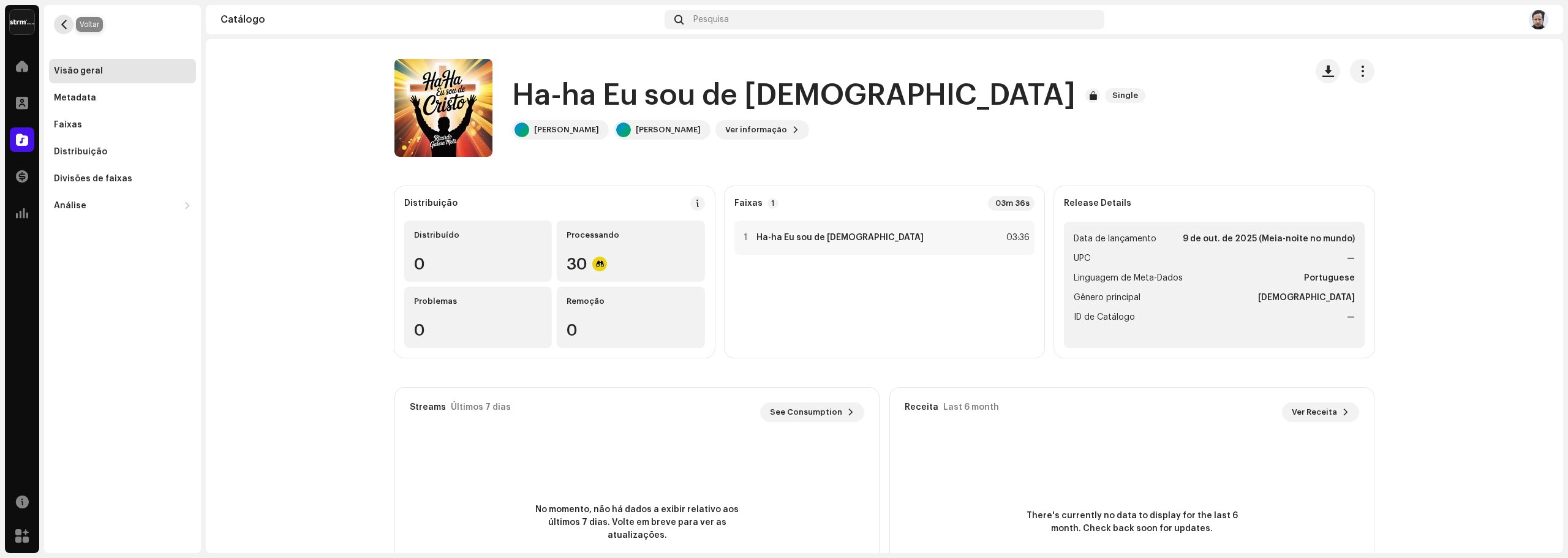
click at [59, 23] on span "button" at bounding box center [64, 25] width 9 height 10
